Goal: Information Seeking & Learning: Learn about a topic

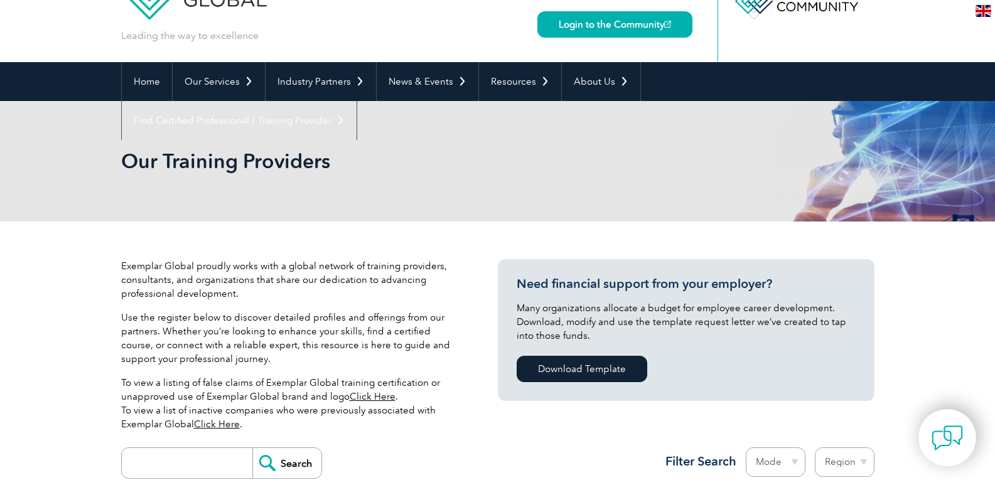
scroll to position [119, 0]
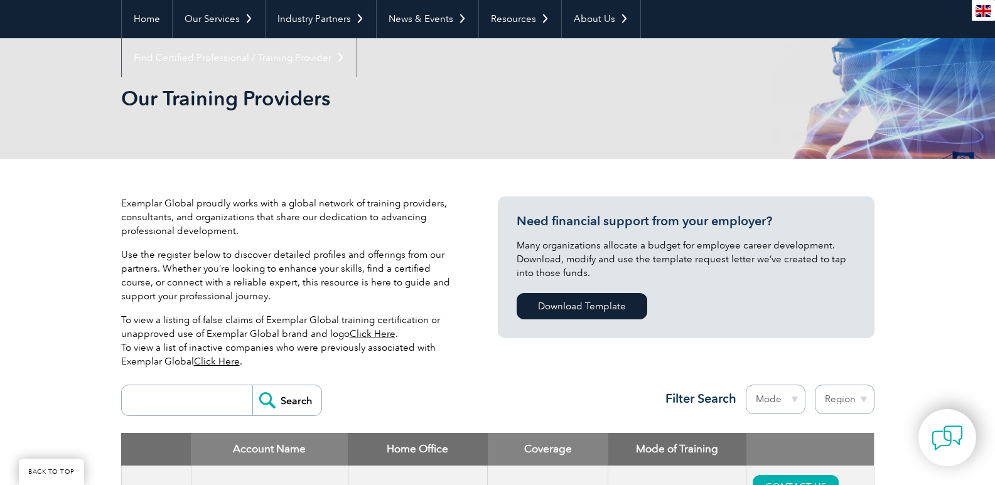
click at [226, 364] on link "Click Here" at bounding box center [217, 361] width 46 height 11
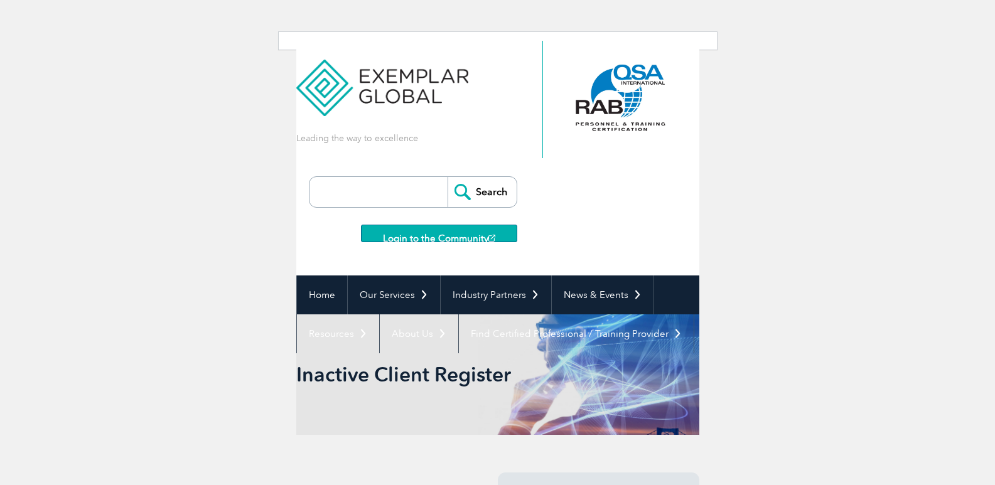
click at [335, 189] on input "search" at bounding box center [382, 192] width 132 height 30
type input "workshoplibrary"
click at [488, 197] on input "Search" at bounding box center [482, 192] width 69 height 30
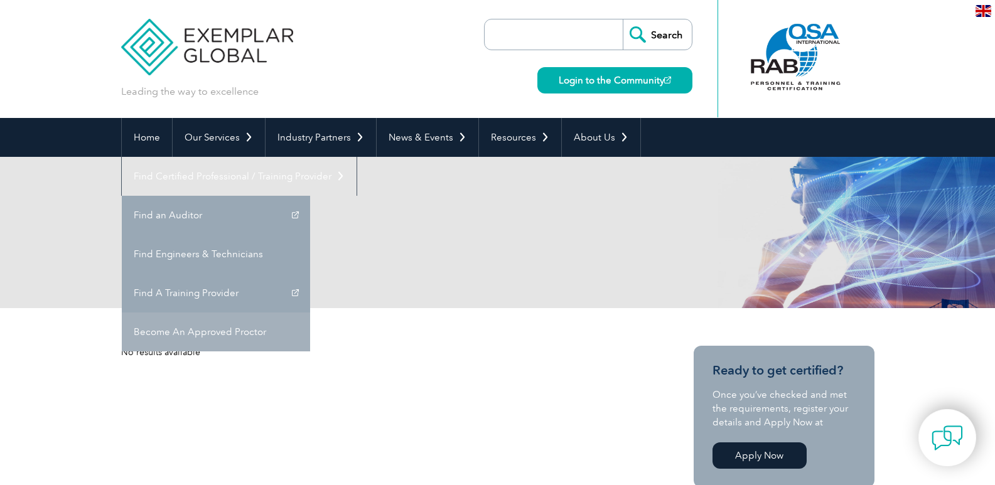
click at [310, 313] on link "Become An Approved Proctor" at bounding box center [216, 332] width 188 height 39
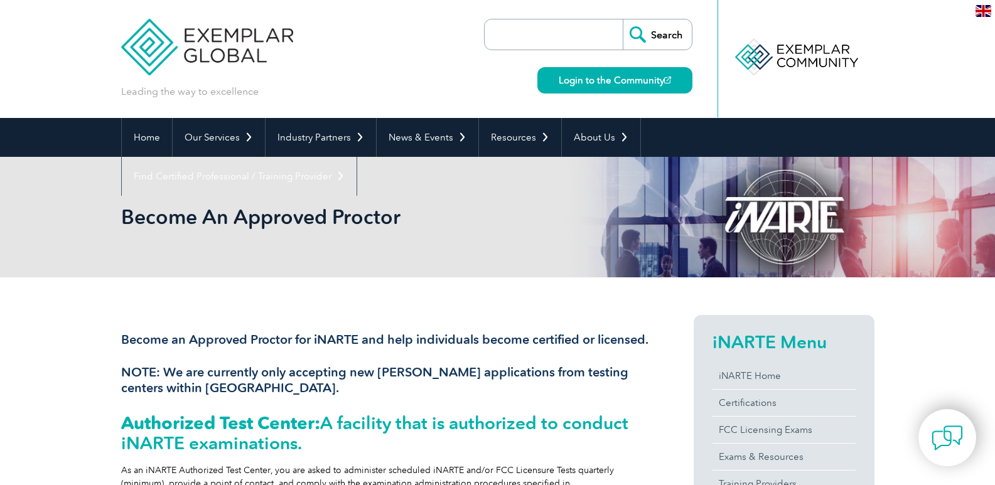
click at [508, 29] on input "search" at bounding box center [557, 34] width 132 height 30
type input "india"
click at [623, 19] on input "Search" at bounding box center [657, 34] width 69 height 30
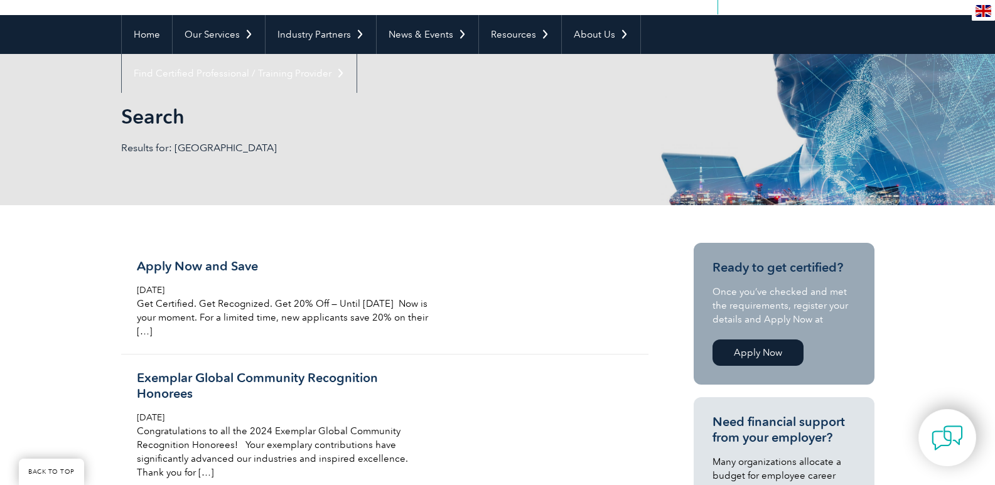
scroll to position [126, 0]
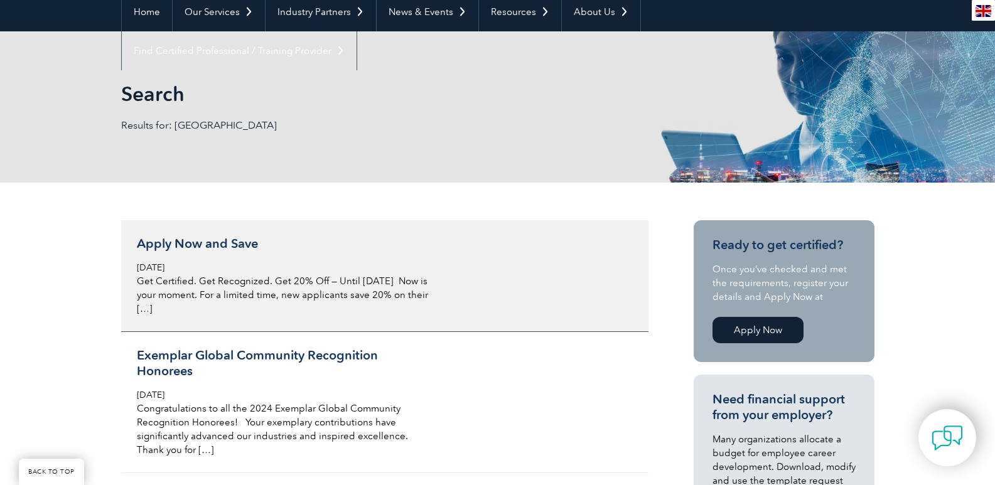
click at [225, 286] on p "Get Certified. Get Recognized. Get 20% Off — Until [DATE] Now is your moment. F…" at bounding box center [286, 294] width 298 height 41
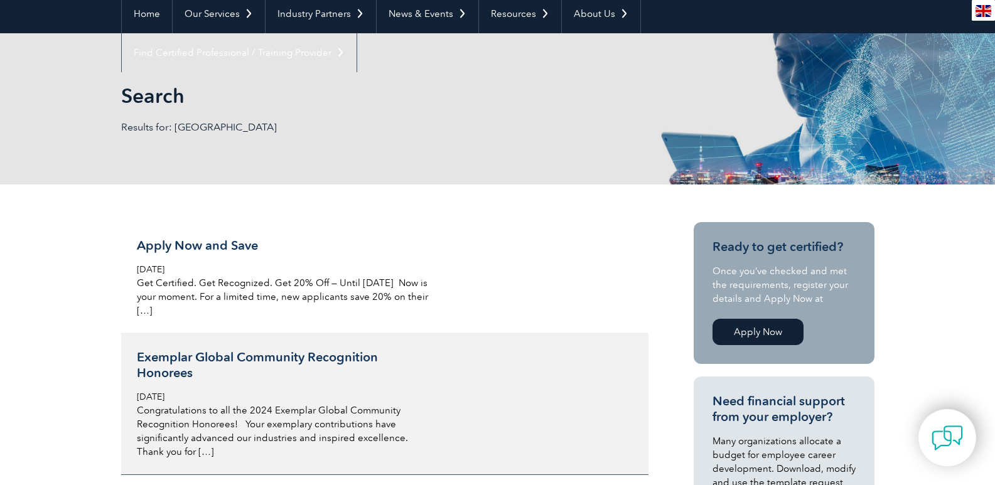
scroll to position [0, 0]
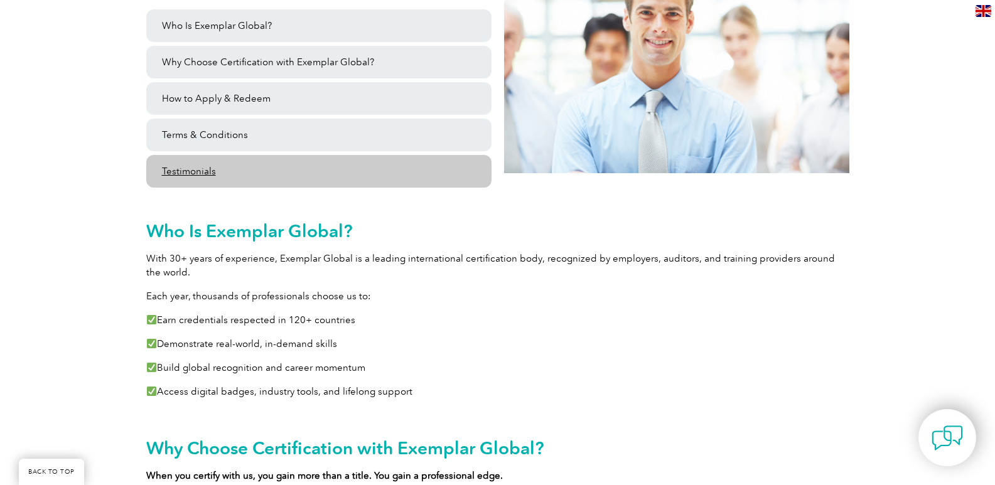
scroll to position [377, 0]
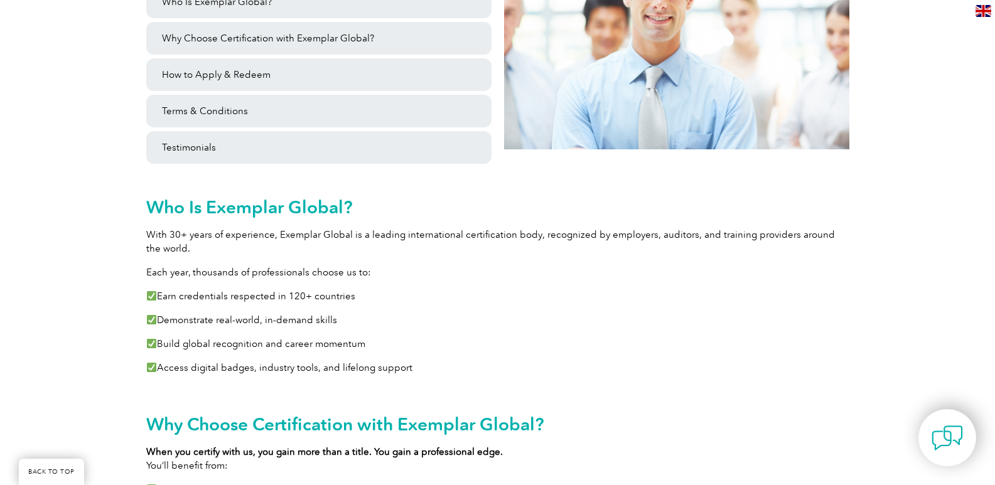
click at [183, 298] on span "Earn credentials respected in 120+ countries" at bounding box center [256, 296] width 198 height 11
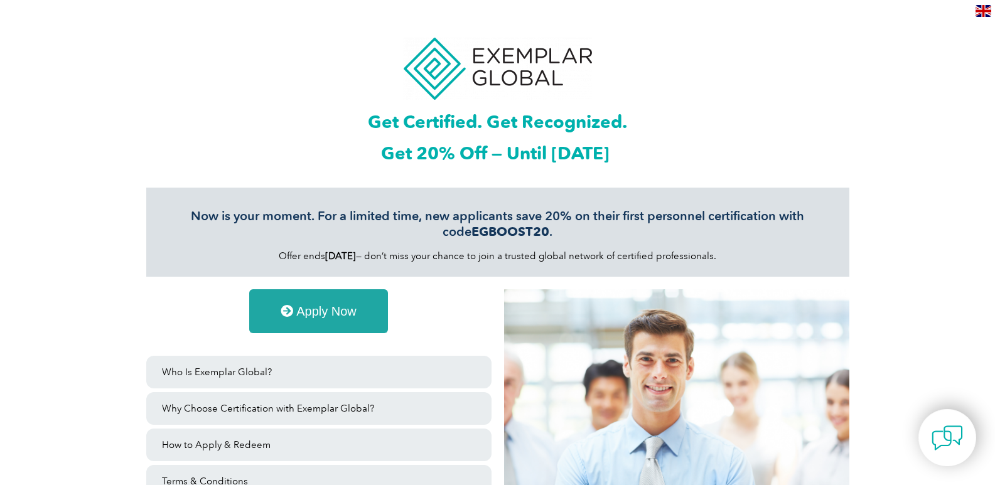
scroll to position [0, 0]
